Goal: Transaction & Acquisition: Download file/media

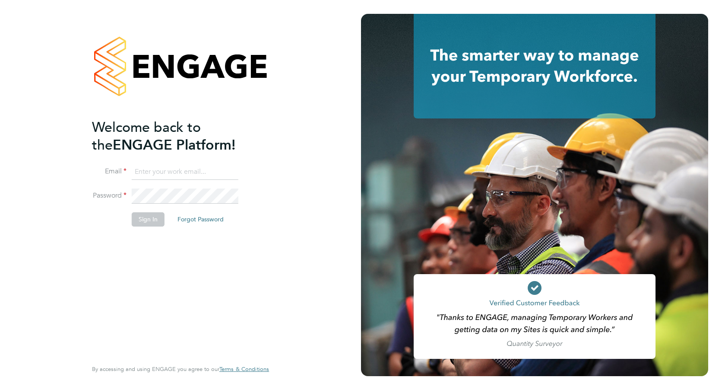
click at [192, 168] on input at bounding box center [185, 172] width 107 height 16
paste input "payroll.downloadqueries@hays.com"
type input "payroll.downloadqueries@hays.com"
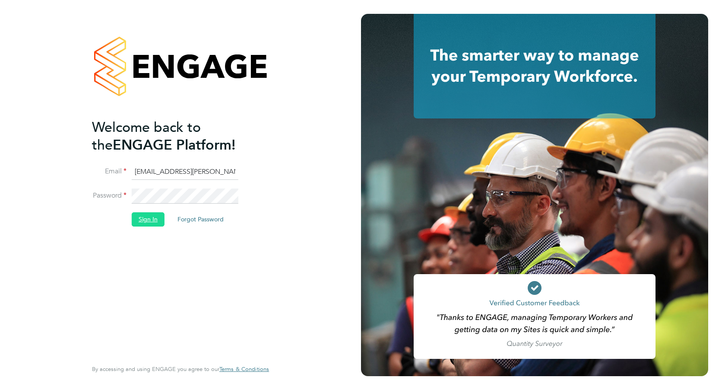
click at [143, 214] on button "Sign In" at bounding box center [148, 219] width 33 height 14
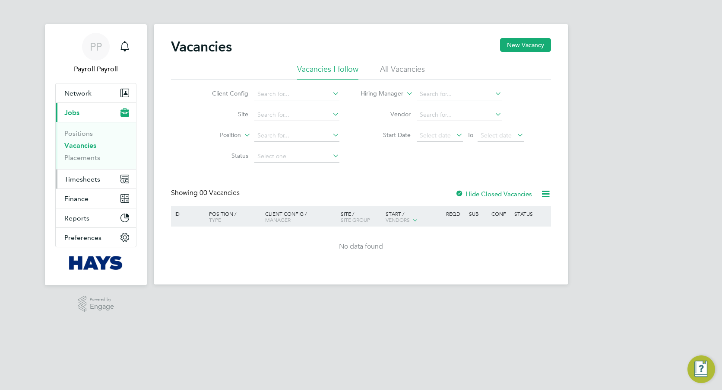
click at [85, 175] on span "Timesheets" at bounding box center [82, 179] width 36 height 8
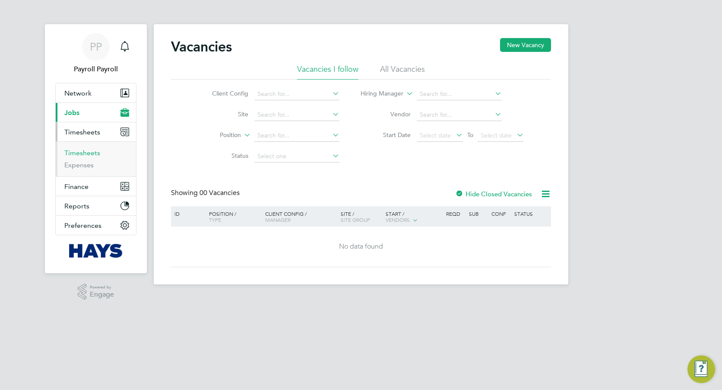
click at [89, 152] on link "Timesheets" at bounding box center [82, 153] width 36 height 8
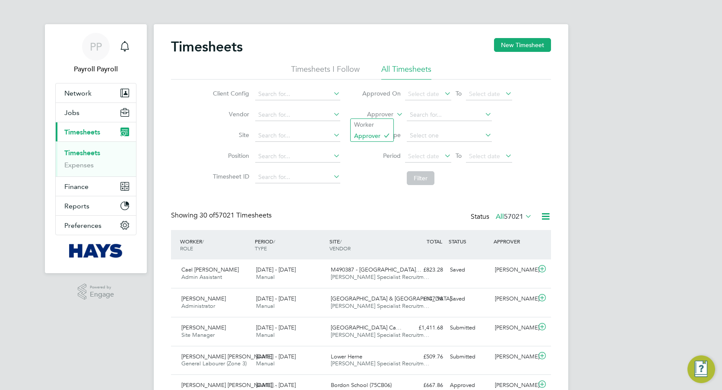
click at [389, 116] on label "Approver" at bounding box center [374, 114] width 39 height 9
click at [377, 125] on li "Worker" at bounding box center [372, 124] width 43 height 11
click at [427, 119] on input at bounding box center [449, 115] width 85 height 12
paste input "Clifford Burbage"
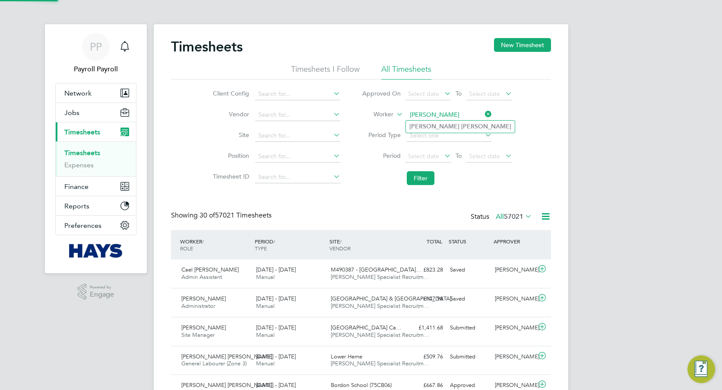
type input "Clifford Burbage"
click at [429, 124] on b "Clifford" at bounding box center [435, 126] width 50 height 7
click at [426, 175] on button "Filter" at bounding box center [421, 178] width 28 height 14
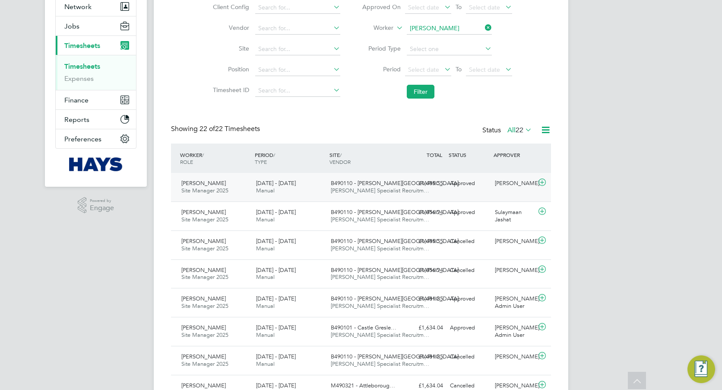
click at [315, 178] on div "23 - 29 Aug 2025 Manual" at bounding box center [290, 187] width 75 height 22
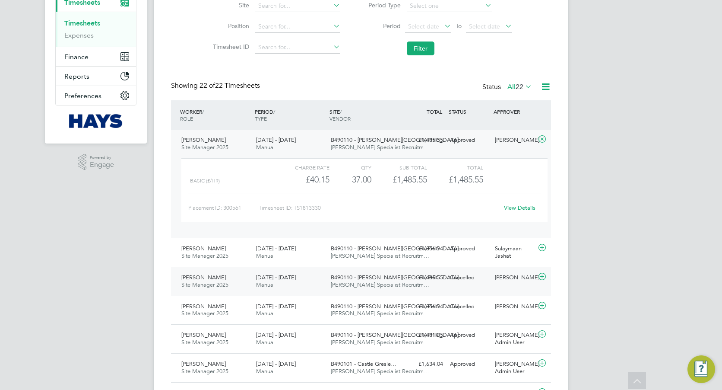
click at [280, 286] on div "23 - 29 Aug 2025 Manual" at bounding box center [290, 281] width 75 height 22
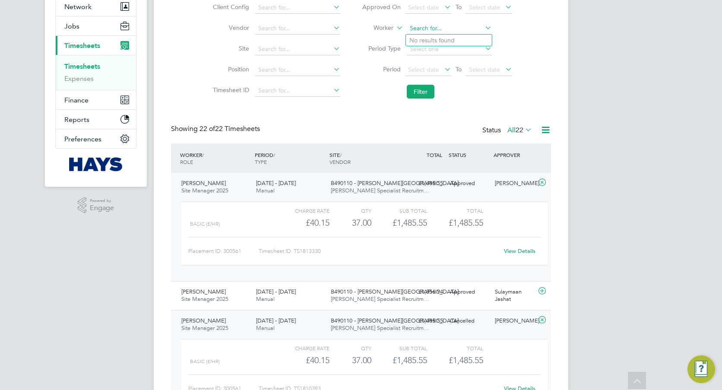
click at [452, 33] on input at bounding box center [449, 28] width 85 height 12
paste input "Rebecca Roche"
type input "Rebecca Roche"
click at [432, 40] on b "Rebecca" at bounding box center [435, 40] width 50 height 7
click at [416, 94] on button "Filter" at bounding box center [421, 92] width 28 height 14
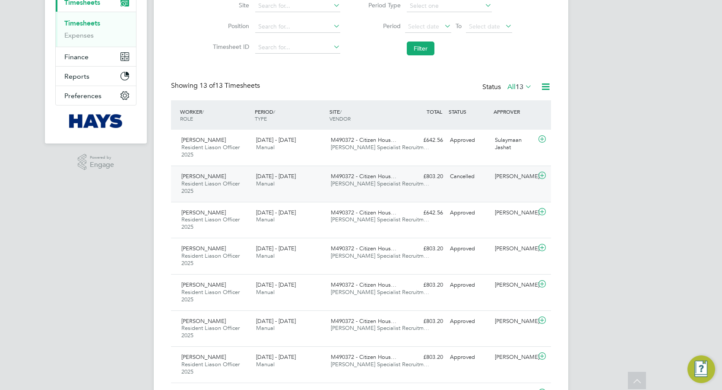
click at [293, 179] on span "[DATE] - [DATE]" at bounding box center [276, 175] width 40 height 7
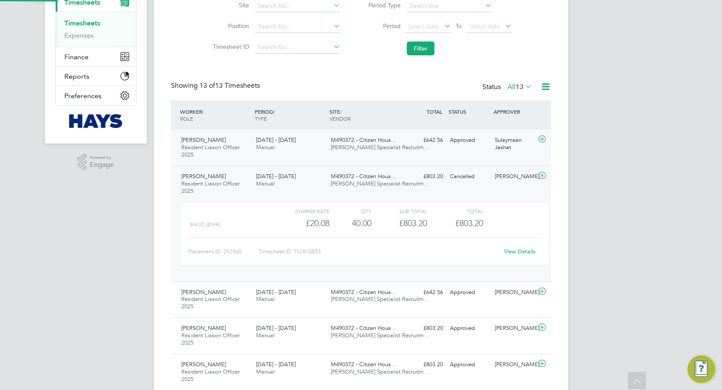
click at [322, 151] on div "23 - 29 Aug 2025 Manual" at bounding box center [290, 144] width 75 height 22
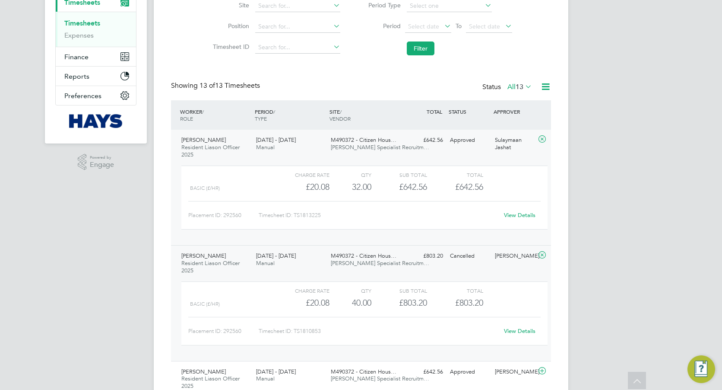
click at [527, 216] on link "View Details" at bounding box center [520, 214] width 32 height 7
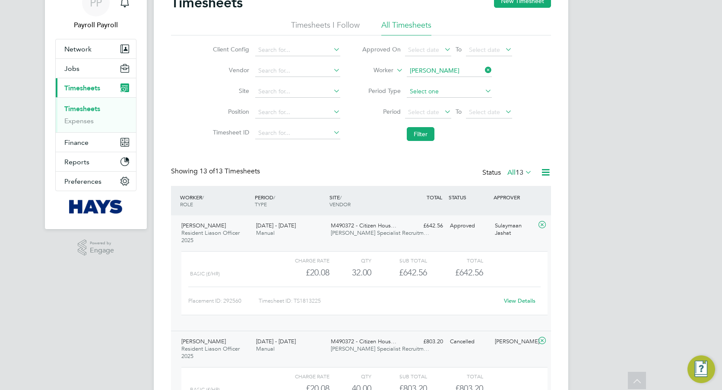
scroll to position [43, 0]
click at [447, 73] on input at bounding box center [449, 72] width 85 height 12
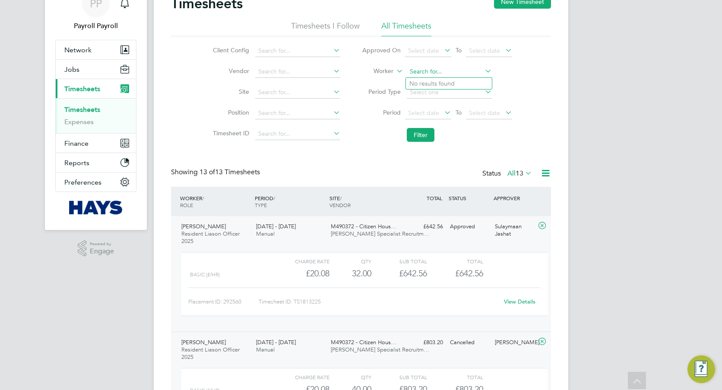
paste input "Sanchez Clarke"
type input "Sanchez Clarke"
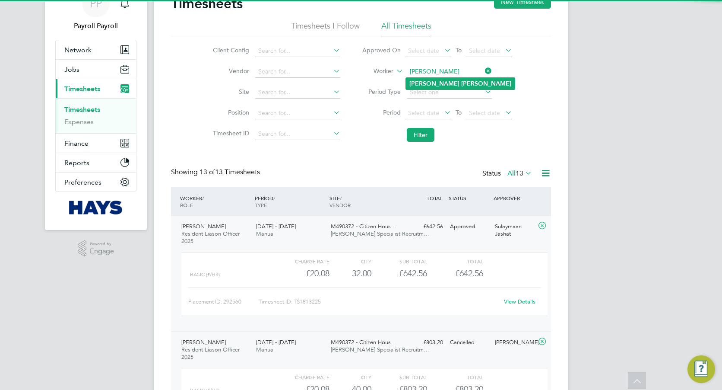
click at [424, 83] on b "Sanchez" at bounding box center [435, 83] width 50 height 7
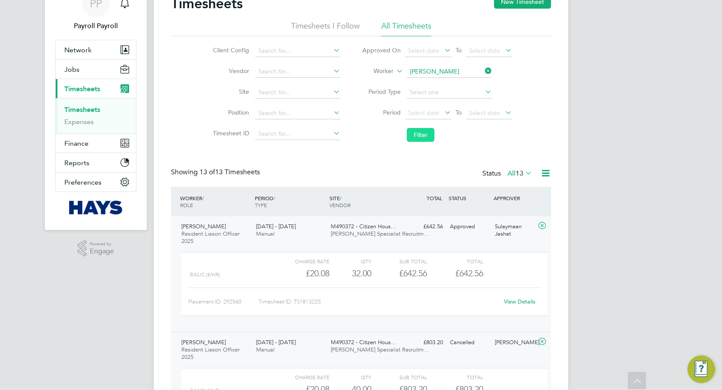
click at [425, 139] on button "Filter" at bounding box center [421, 135] width 28 height 14
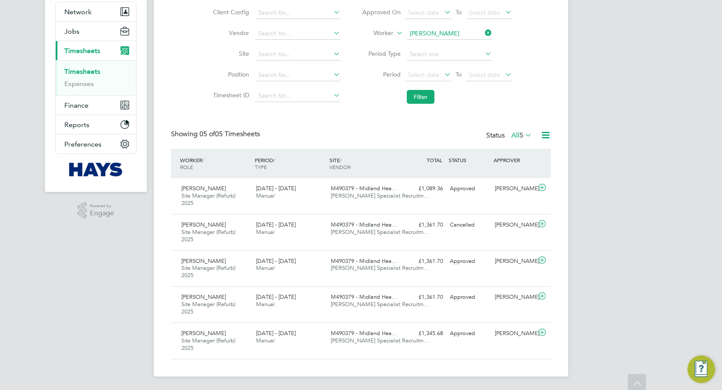
scroll to position [82, 0]
click at [292, 231] on div "23 - 29 Aug 2025 Manual" at bounding box center [290, 228] width 75 height 22
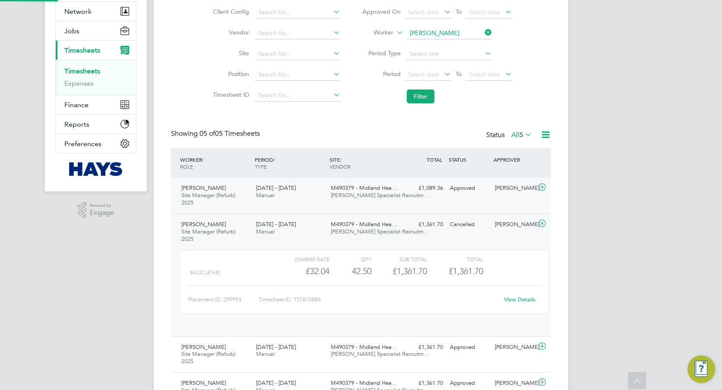
scroll to position [15, 84]
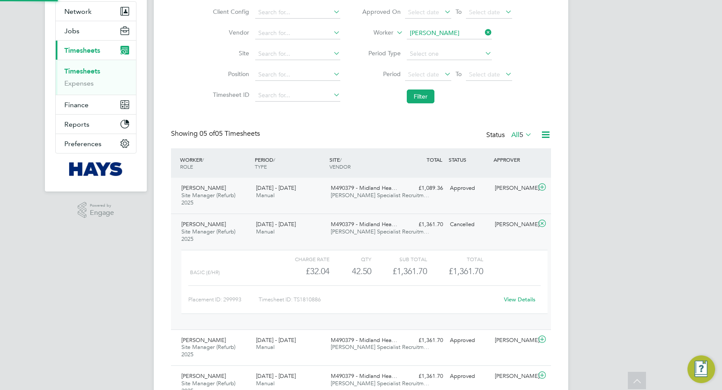
click at [353, 197] on span "Hays Specialist Recruitm…" at bounding box center [380, 194] width 98 height 7
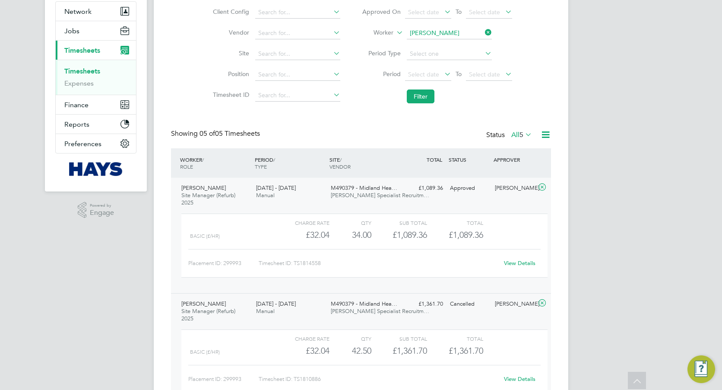
scroll to position [125, 0]
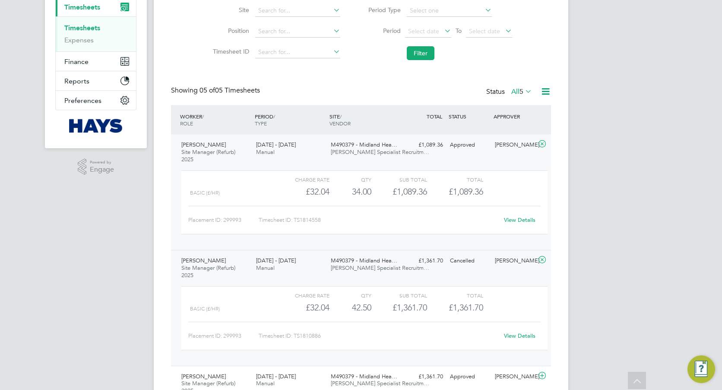
click at [512, 221] on link "View Details" at bounding box center [520, 219] width 32 height 7
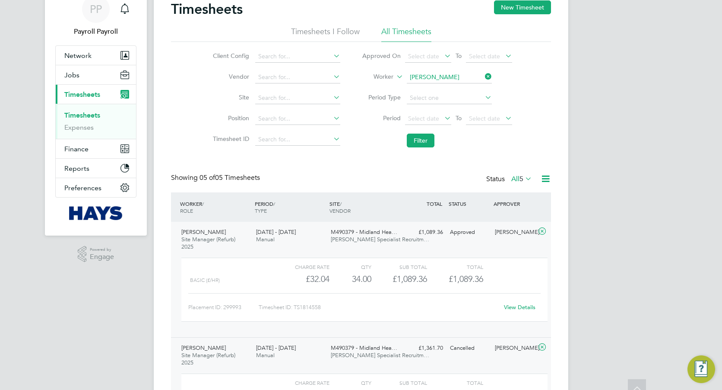
scroll to position [36, 0]
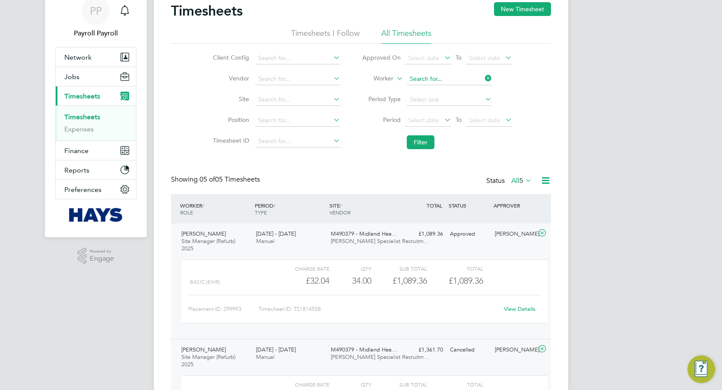
click at [434, 78] on input at bounding box center [449, 79] width 85 height 12
paste input "Phil Morris"
type input "Phil Morris"
click at [429, 93] on b "Morris" at bounding box center [447, 90] width 50 height 7
click at [422, 141] on button "Filter" at bounding box center [421, 142] width 28 height 14
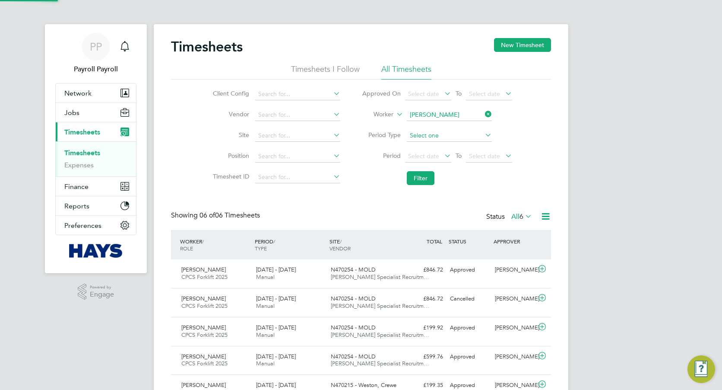
scroll to position [4, 4]
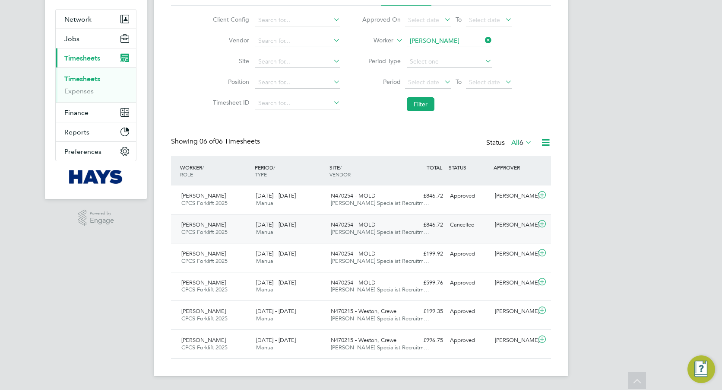
click at [277, 220] on div "23 - 29 Aug 2025 Manual" at bounding box center [290, 229] width 75 height 22
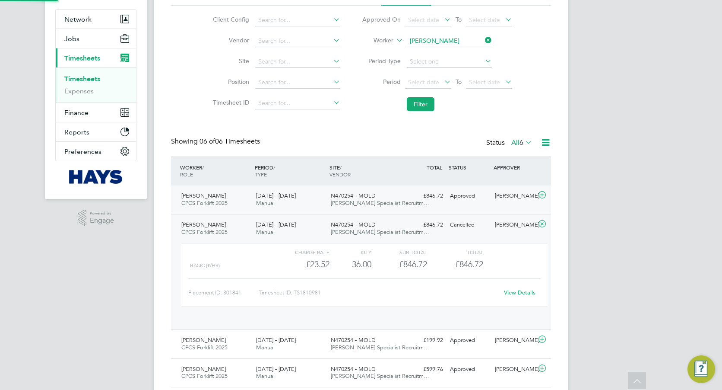
scroll to position [15, 84]
click at [301, 203] on div "23 - 29 Aug 2025 Manual" at bounding box center [290, 200] width 75 height 22
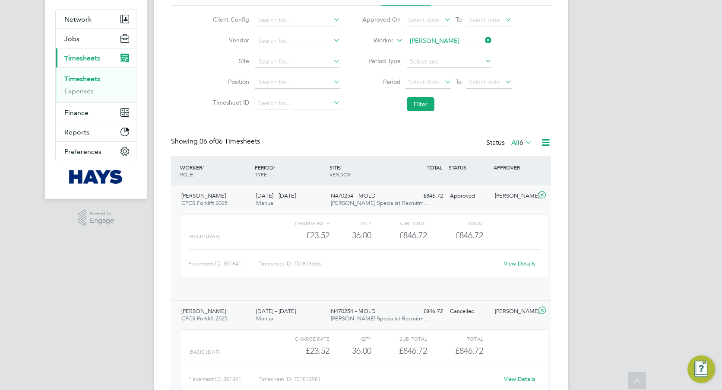
scroll to position [4, 4]
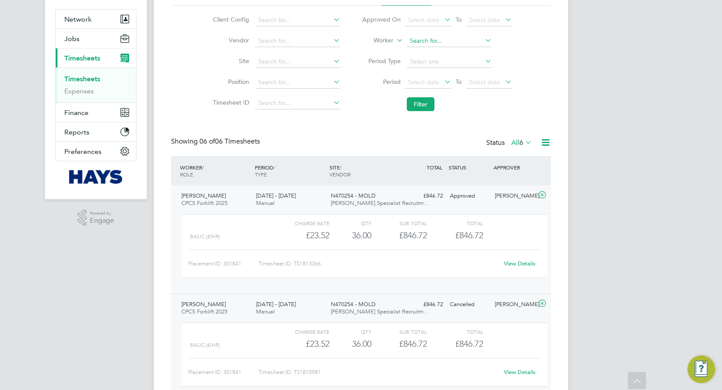
click at [438, 46] on div "Timesheets New Timesheet Timesheets I Follow All Timesheets Client Config Vendo…" at bounding box center [361, 242] width 415 height 584
paste input "Jamie Trueman"
type input "Jamie Trueman"
click at [427, 51] on li "Jamie Trueman" at bounding box center [460, 53] width 109 height 12
click at [421, 103] on button "Filter" at bounding box center [421, 104] width 28 height 14
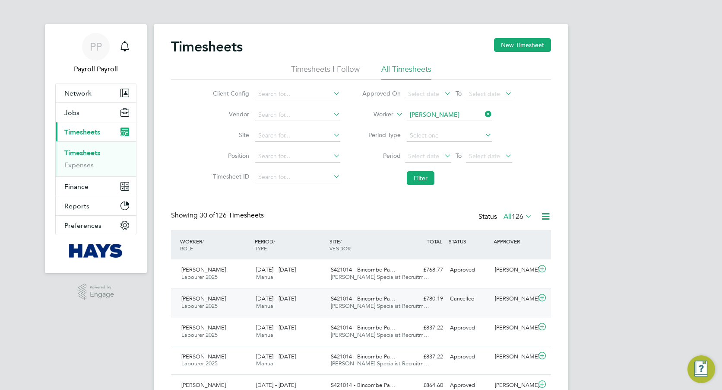
click at [294, 294] on div "23 - 29 Aug 2025 Manual" at bounding box center [290, 303] width 75 height 22
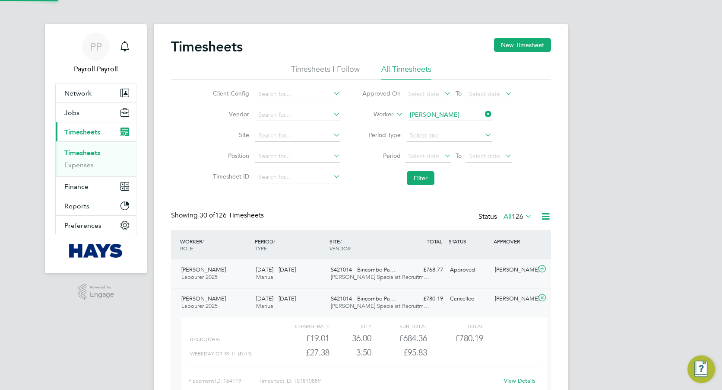
click at [310, 269] on div "23 - 29 Aug 2025 Manual" at bounding box center [290, 274] width 75 height 22
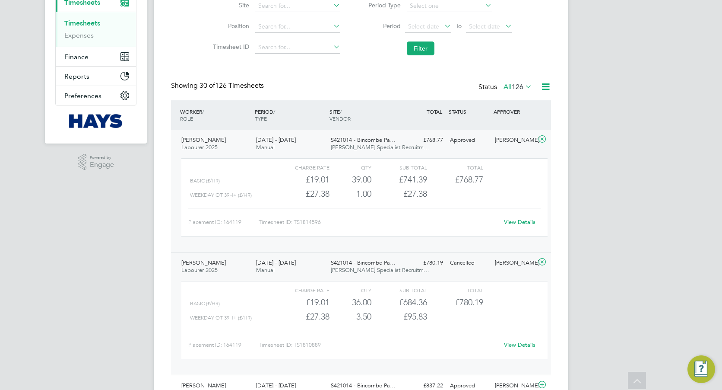
click at [516, 223] on link "View Details" at bounding box center [520, 221] width 32 height 7
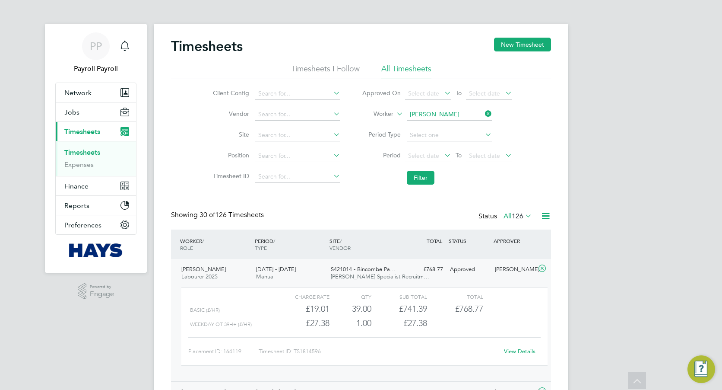
scroll to position [0, 0]
click at [439, 111] on input at bounding box center [449, 115] width 85 height 12
paste input "Neil Simmons"
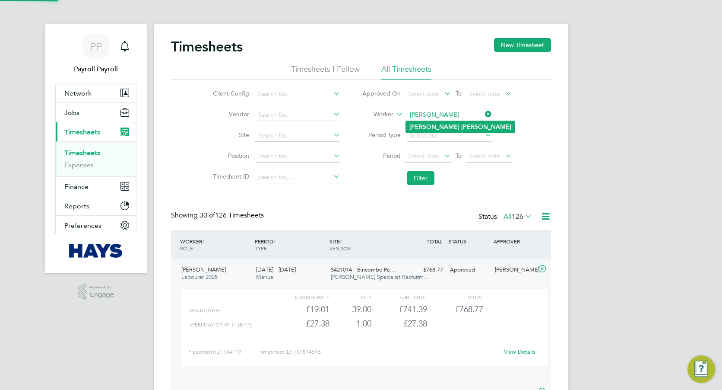
type input "Neil Simmons"
click at [461, 126] on b "Simmons" at bounding box center [486, 126] width 50 height 7
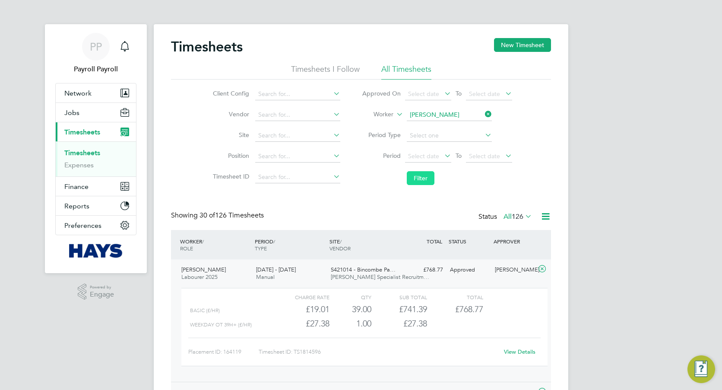
click at [421, 181] on button "Filter" at bounding box center [421, 178] width 28 height 14
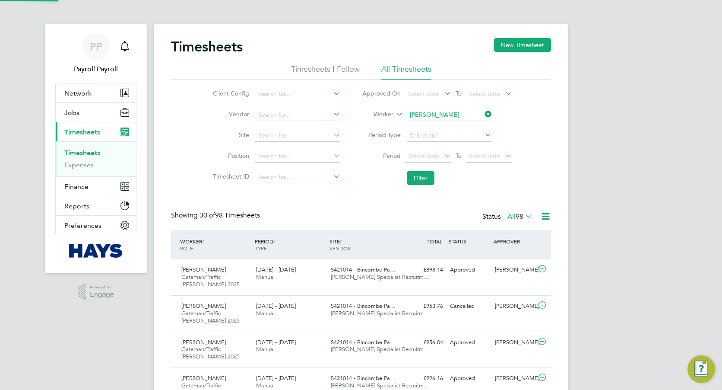
scroll to position [29, 75]
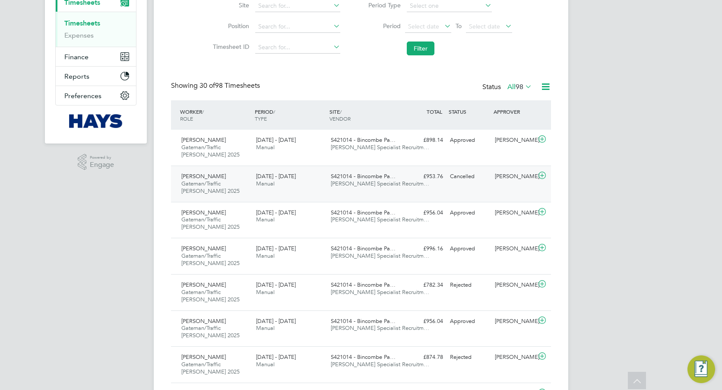
click at [291, 175] on span "[DATE] - [DATE]" at bounding box center [276, 175] width 40 height 7
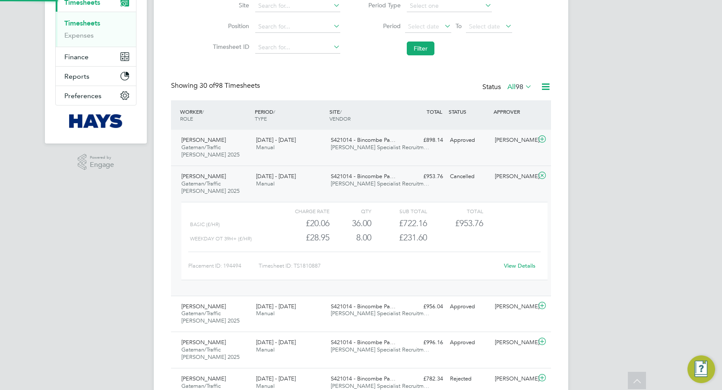
click at [296, 143] on span "[DATE] - [DATE]" at bounding box center [276, 139] width 40 height 7
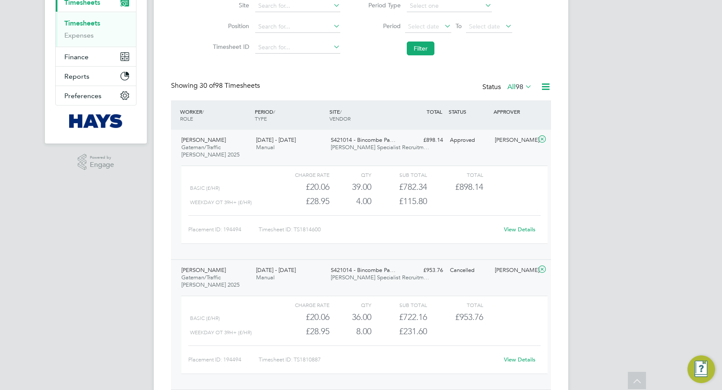
click at [512, 229] on link "View Details" at bounding box center [520, 229] width 32 height 7
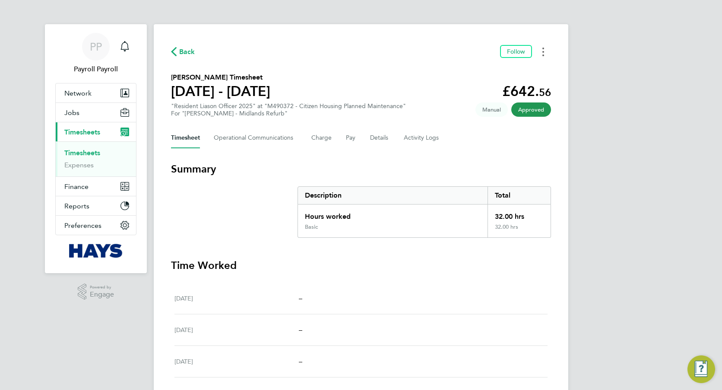
click at [544, 49] on circle "Timesheets Menu" at bounding box center [544, 49] width 2 height 2
click at [517, 71] on link "Download timesheet" at bounding box center [500, 70] width 104 height 17
click at [541, 48] on button "Timesheets Menu" at bounding box center [544, 51] width 16 height 13
click at [490, 69] on link "Download timesheet" at bounding box center [500, 70] width 104 height 17
click at [542, 51] on button "Timesheets Menu" at bounding box center [544, 51] width 16 height 13
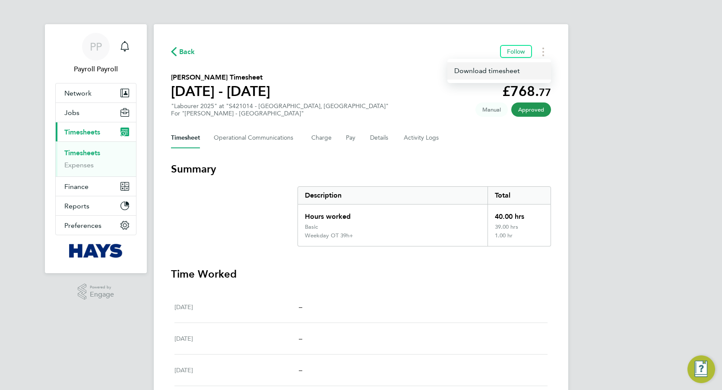
click at [491, 73] on link "Download timesheet" at bounding box center [500, 70] width 104 height 17
click at [546, 51] on button "Timesheets Menu" at bounding box center [544, 51] width 16 height 13
click at [509, 70] on link "Download timesheet" at bounding box center [500, 70] width 104 height 17
